Goal: Task Accomplishment & Management: Manage account settings

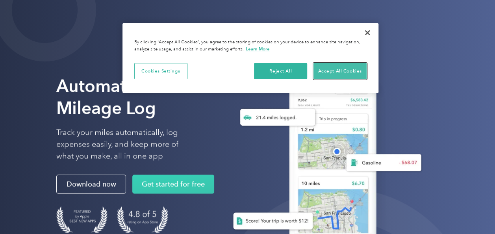
click at [332, 72] on button "Accept All Cookies" at bounding box center [340, 71] width 53 height 17
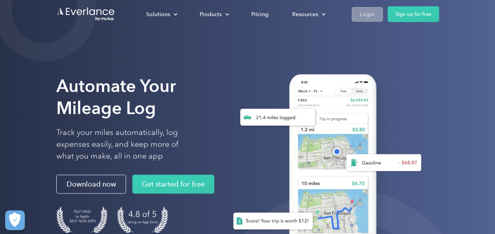
click at [367, 15] on div "Login" at bounding box center [367, 14] width 15 height 10
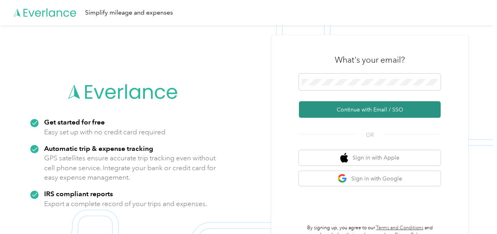
click at [349, 109] on button "Continue with Email / SSO" at bounding box center [370, 109] width 142 height 17
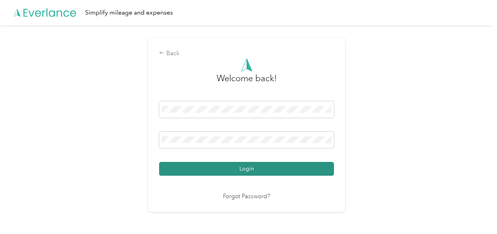
click at [228, 166] on button "Login" at bounding box center [246, 169] width 175 height 14
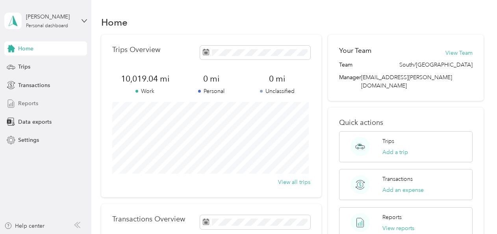
click at [28, 105] on span "Reports" at bounding box center [28, 103] width 20 height 8
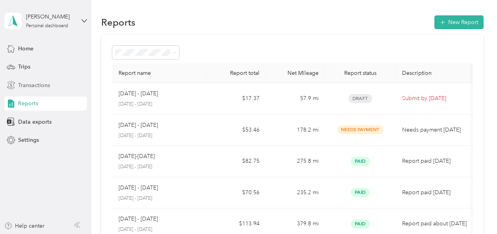
click at [35, 84] on span "Transactions" at bounding box center [34, 85] width 32 height 8
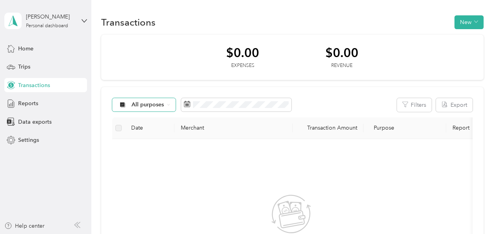
click at [158, 106] on span "All purposes" at bounding box center [148, 105] width 33 height 6
click at [147, 145] on span "[PERSON_NAME]" at bounding box center [155, 147] width 46 height 8
click at [29, 65] on span "Trips" at bounding box center [24, 67] width 12 height 8
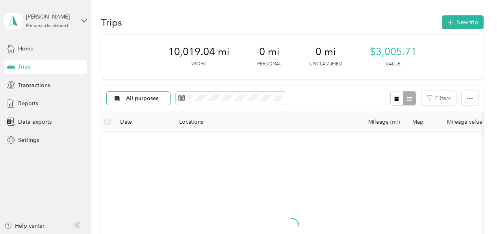
click at [148, 101] on span "All purposes" at bounding box center [142, 99] width 33 height 6
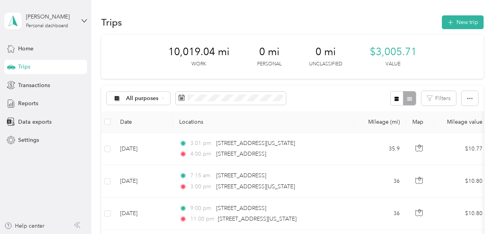
click at [139, 137] on span "[PERSON_NAME]" at bounding box center [149, 138] width 46 height 8
click at [48, 46] on div "Home" at bounding box center [45, 48] width 83 height 14
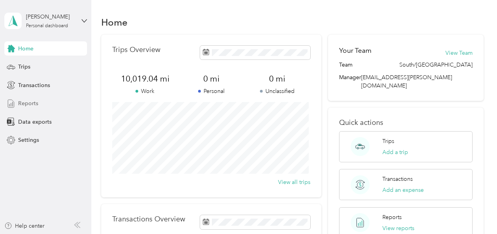
click at [34, 104] on span "Reports" at bounding box center [28, 103] width 20 height 8
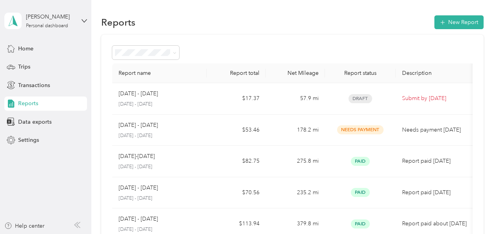
click at [345, 15] on div "Reports New Report" at bounding box center [292, 22] width 383 height 17
